Goal: Transaction & Acquisition: Download file/media

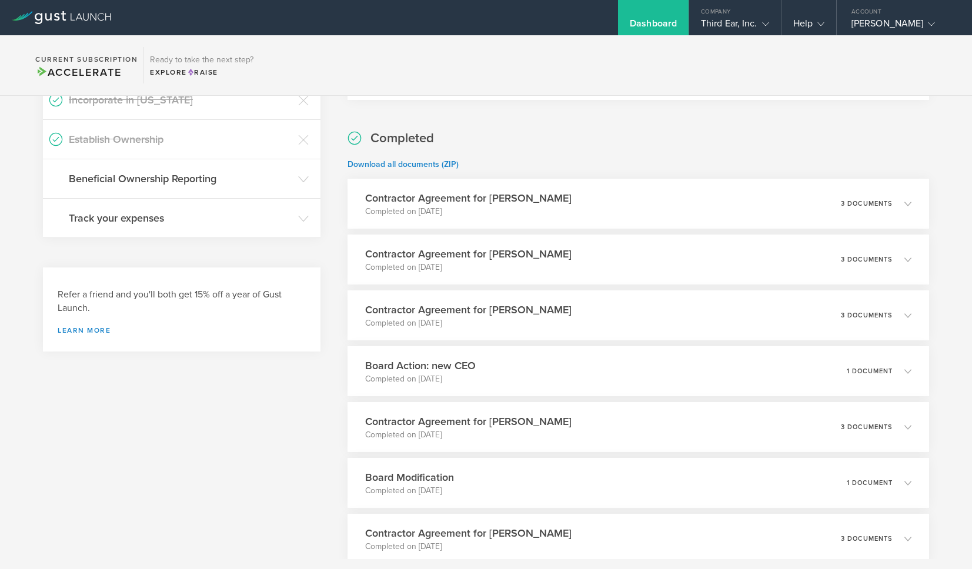
scroll to position [237, 0]
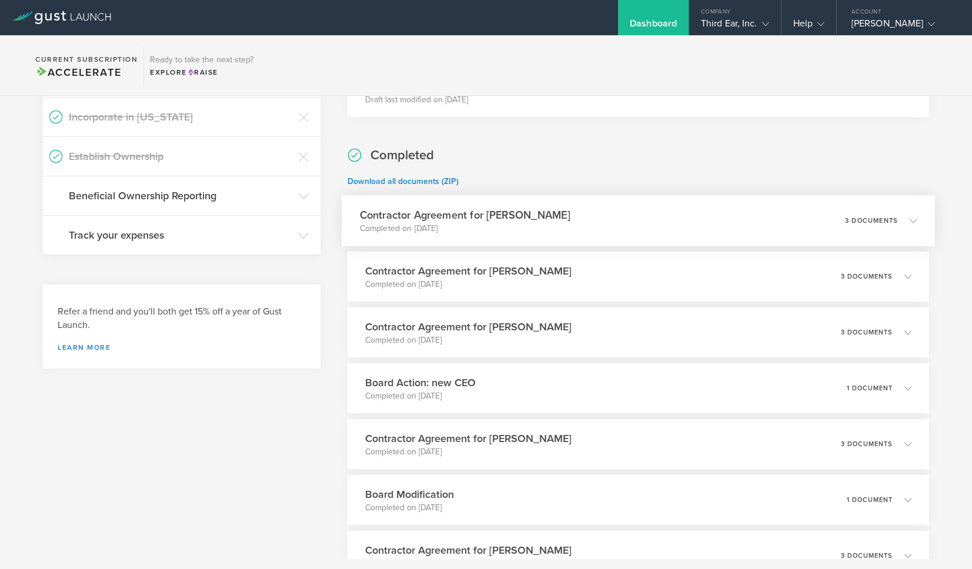
click at [912, 220] on icon at bounding box center [912, 220] width 7 height 7
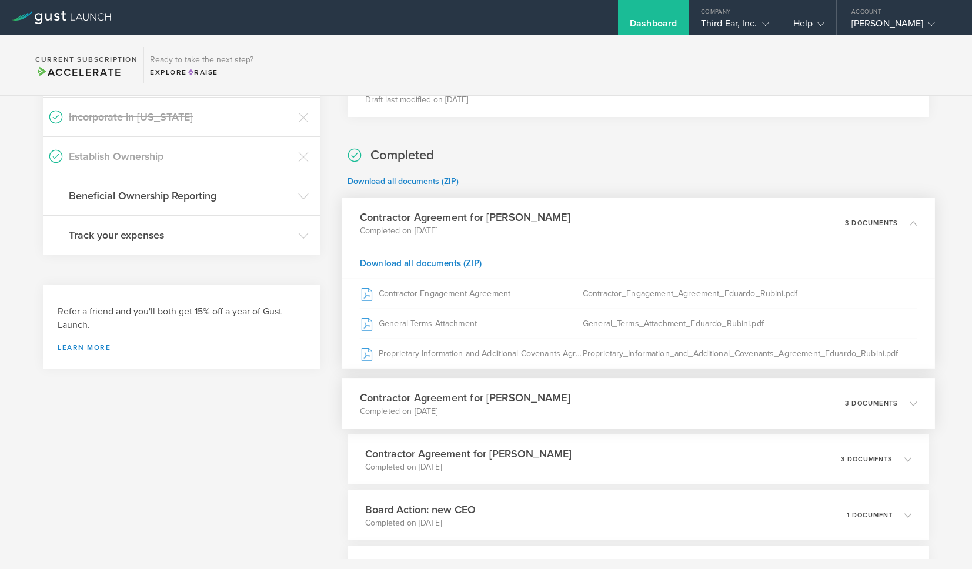
click at [907, 402] on icon at bounding box center [906, 403] width 19 height 11
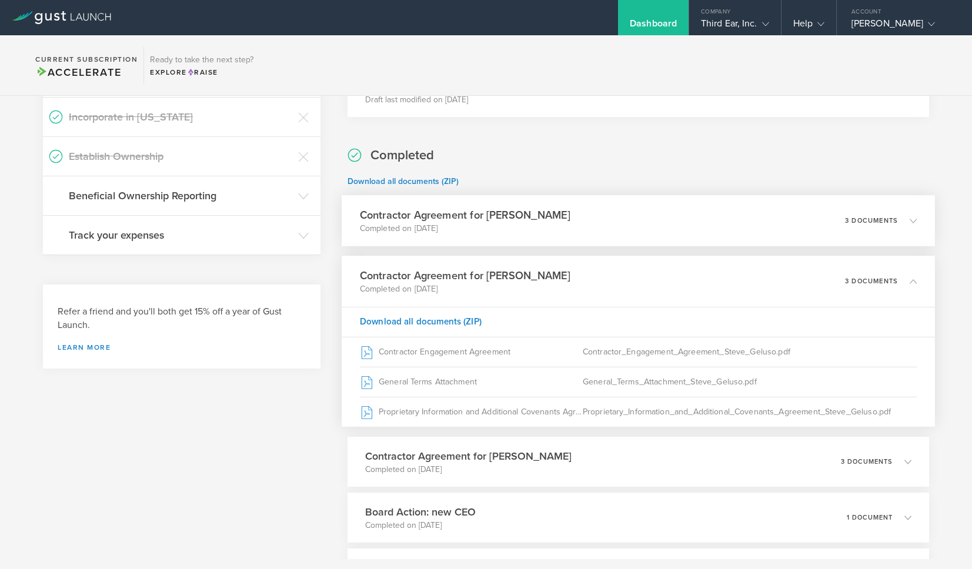
click at [913, 220] on icon at bounding box center [912, 220] width 7 height 7
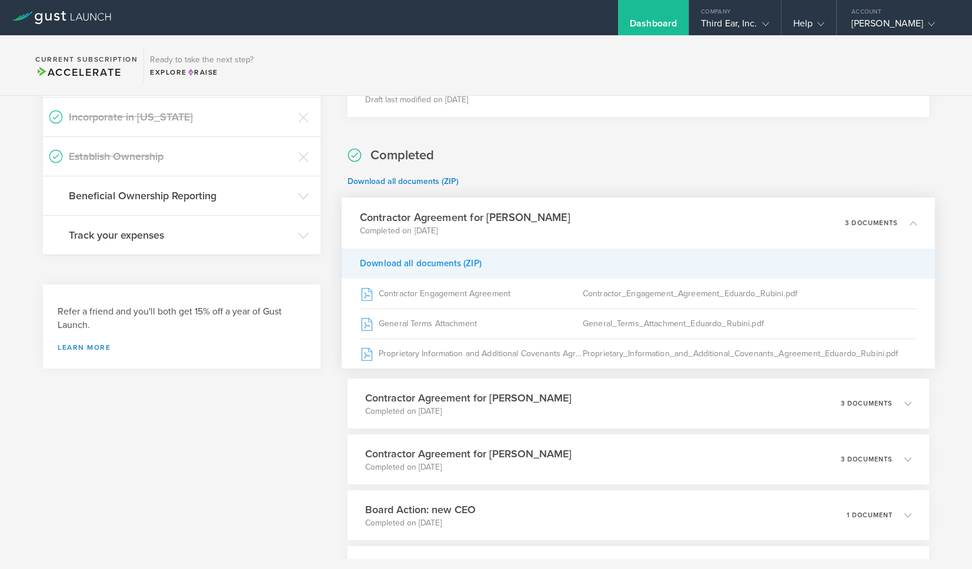
click at [440, 262] on div "Download all documents (ZIP)" at bounding box center [637, 264] width 593 height 30
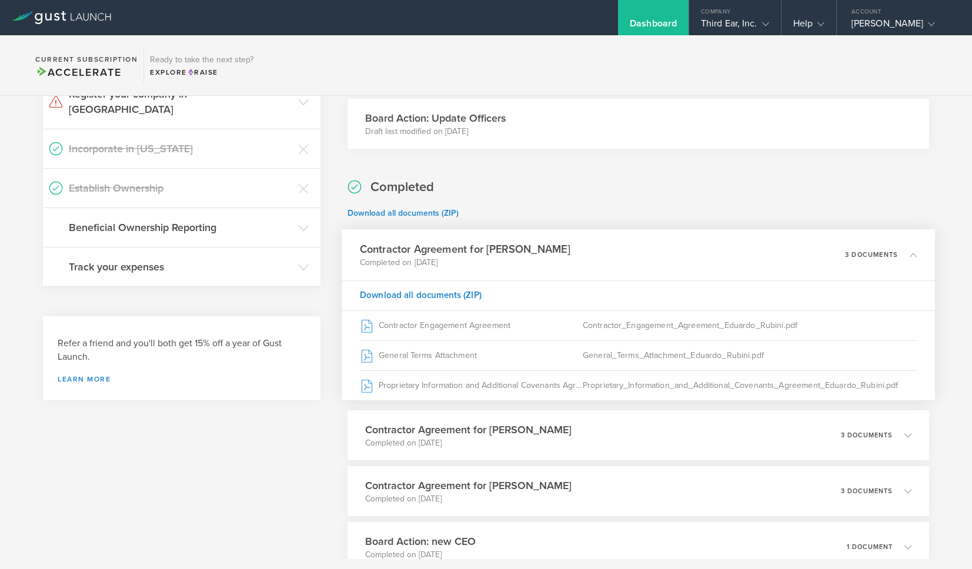
scroll to position [223, 0]
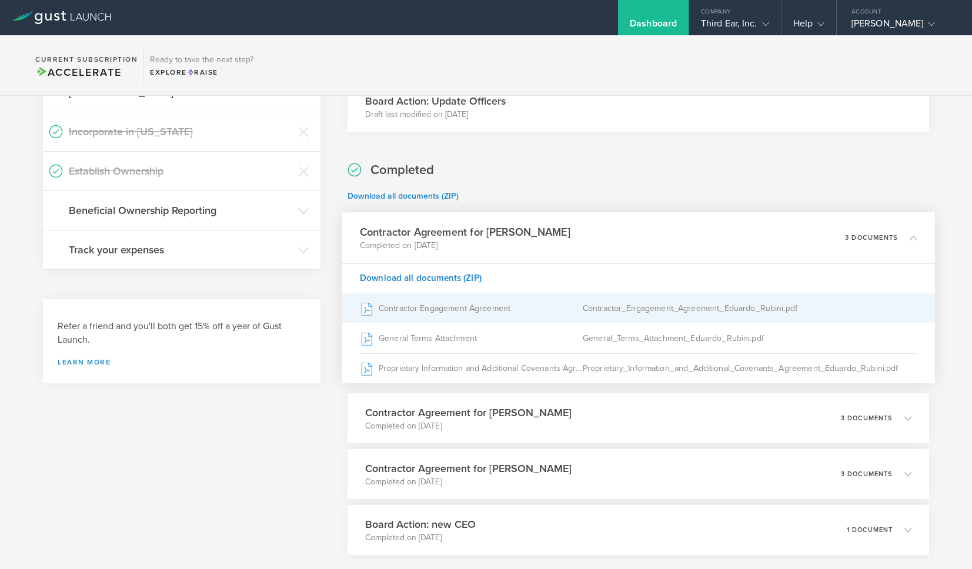
click at [440, 310] on div "Contractor Engagement Agreement" at bounding box center [470, 308] width 223 height 29
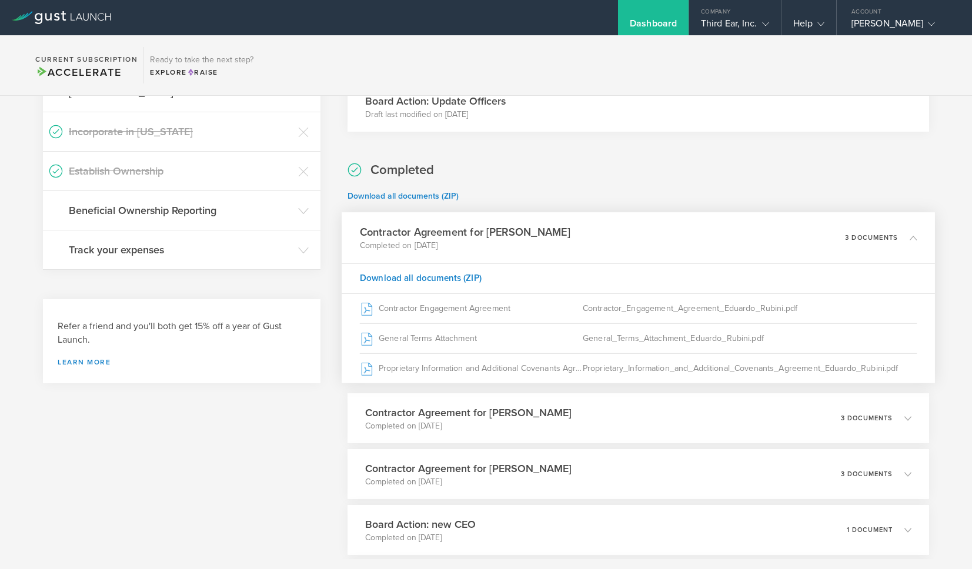
click at [913, 235] on icon at bounding box center [912, 237] width 7 height 7
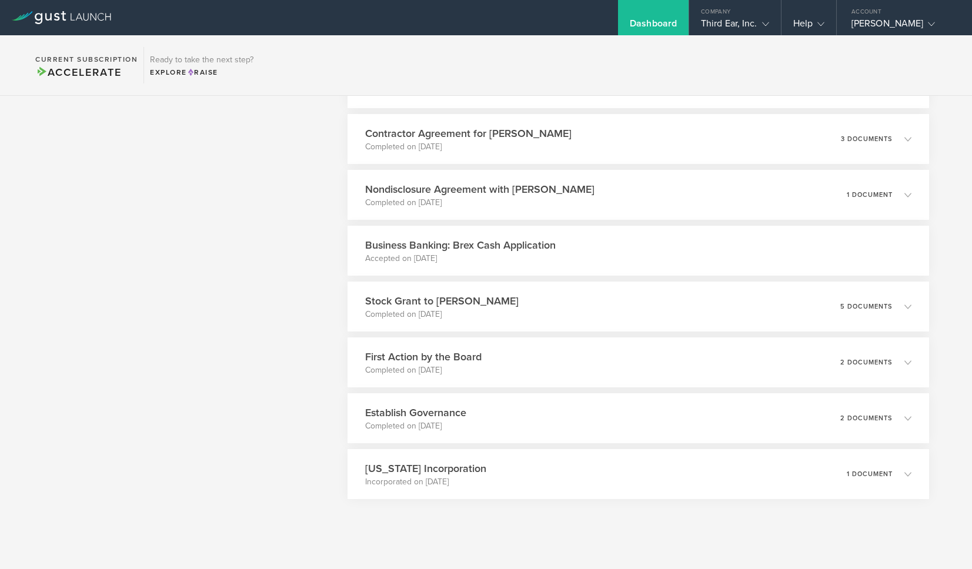
scroll to position [668, 0]
